Goal: Information Seeking & Learning: Check status

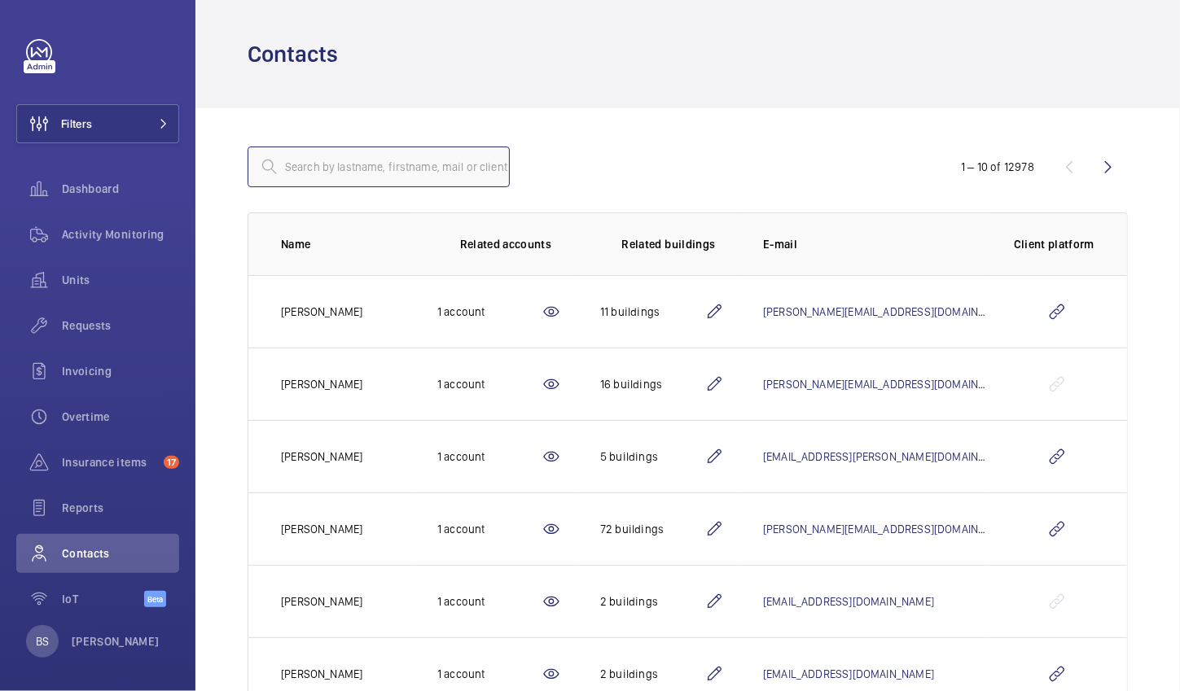
click at [312, 155] on input "text" at bounding box center [378, 167] width 262 height 41
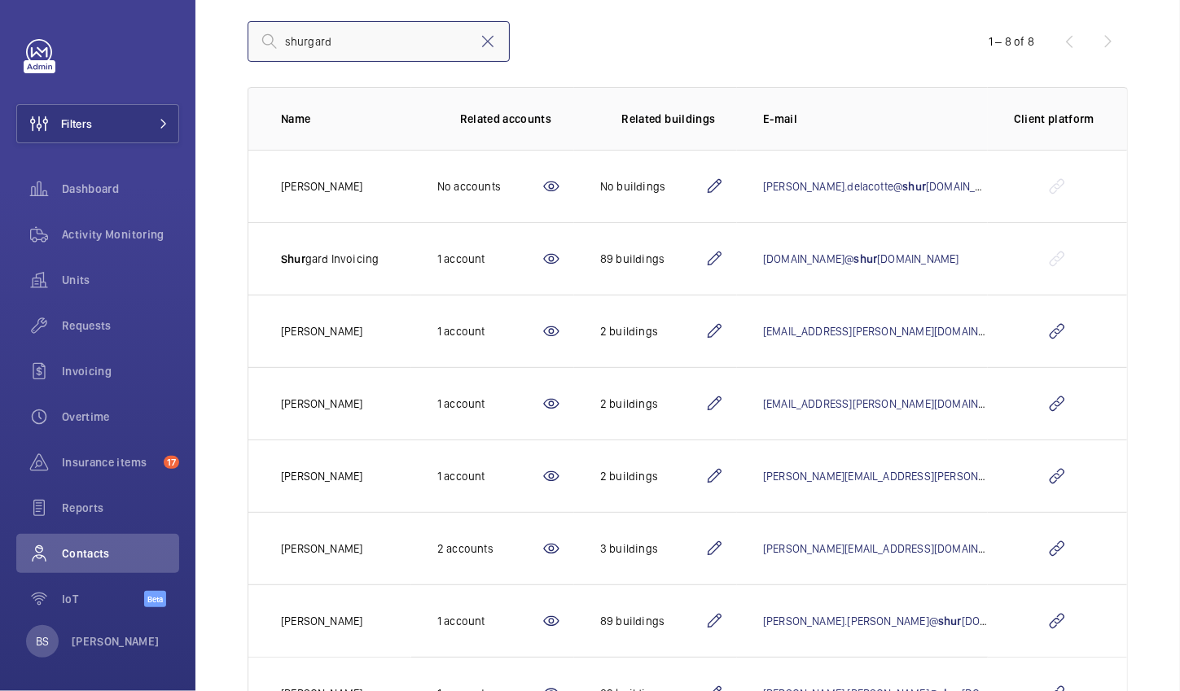
scroll to position [200, 0]
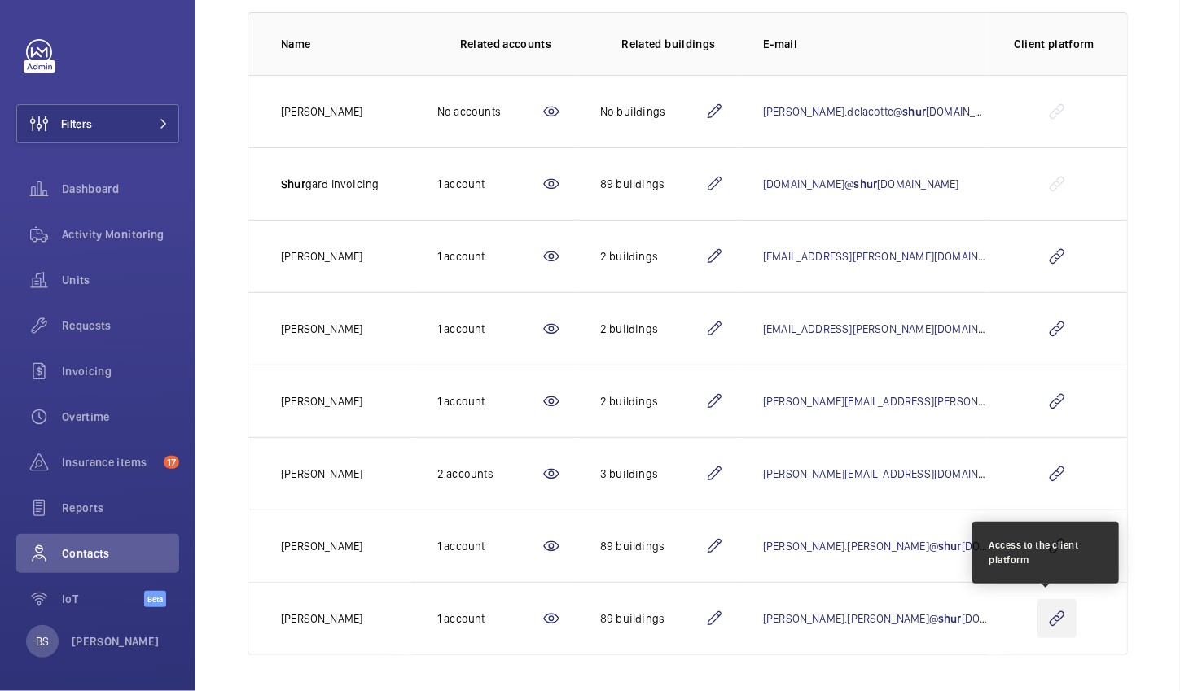
type input "shurgard"
click at [1037, 606] on wm-front-icon-button at bounding box center [1056, 618] width 39 height 39
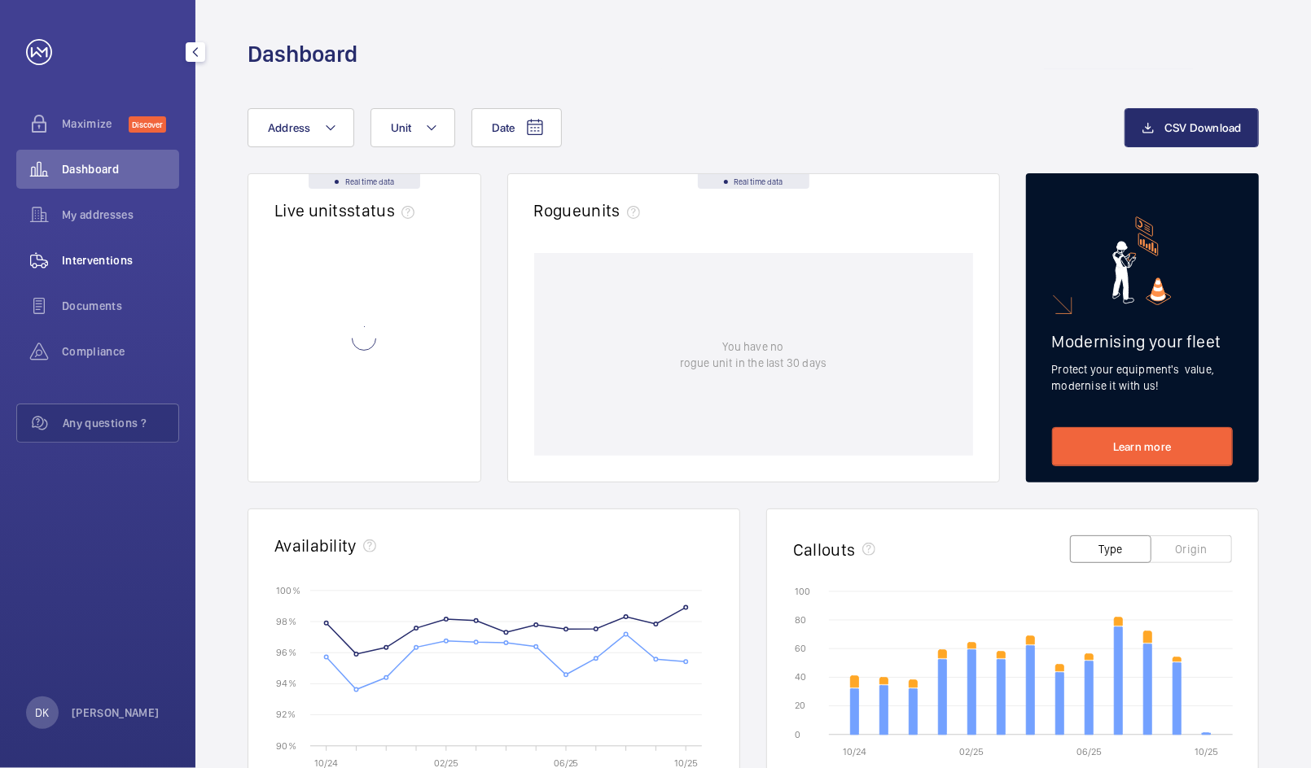
click at [55, 279] on wm-front-icon-button at bounding box center [39, 260] width 46 height 39
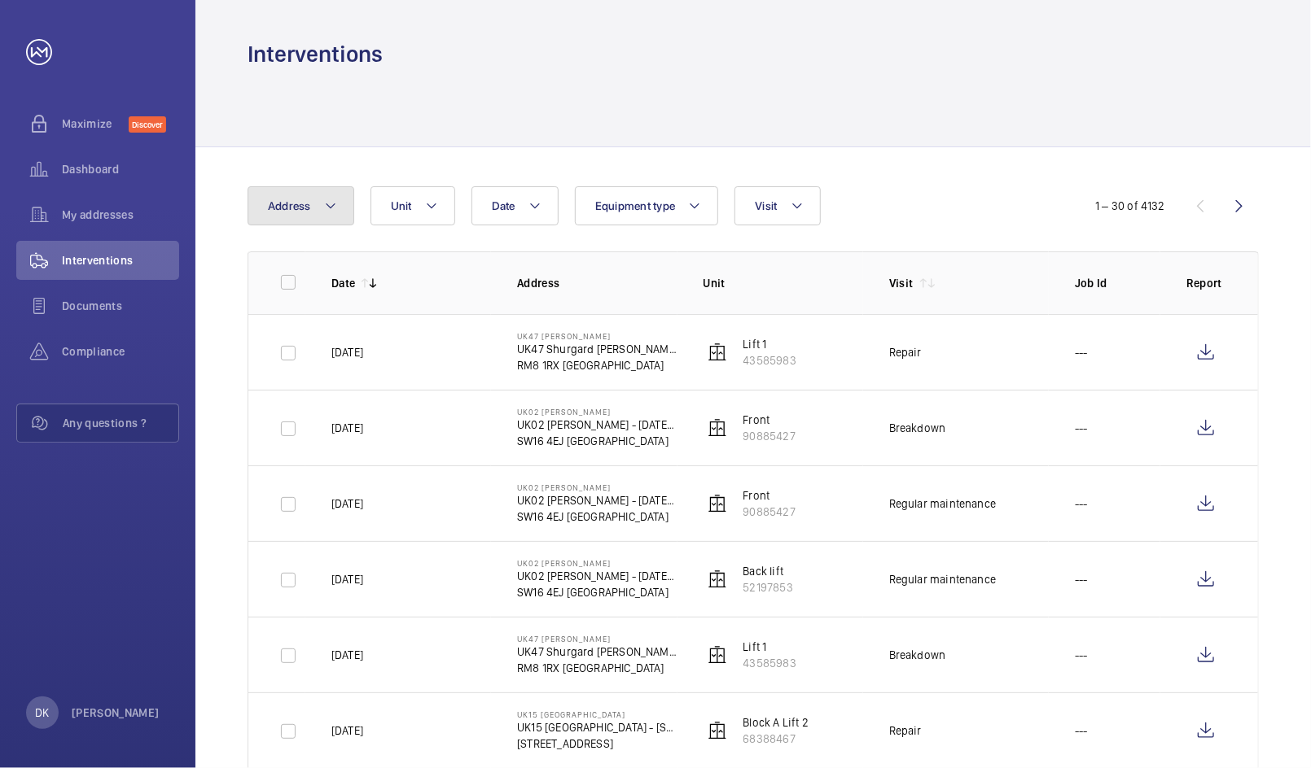
click at [262, 207] on button "Address" at bounding box center [300, 205] width 107 height 39
